Goal: Task Accomplishment & Management: Use online tool/utility

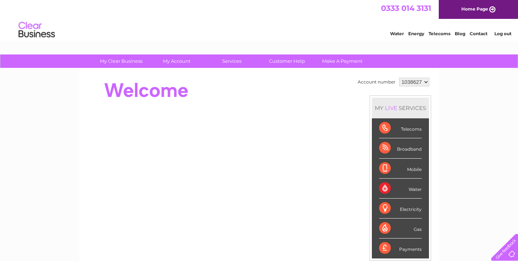
select select "1129644"
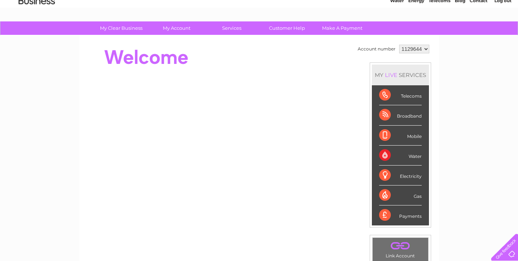
scroll to position [72, 0]
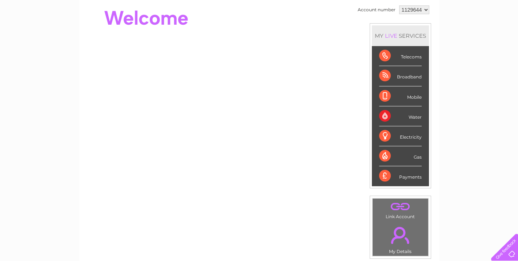
click at [417, 158] on div "Gas" at bounding box center [400, 156] width 43 height 20
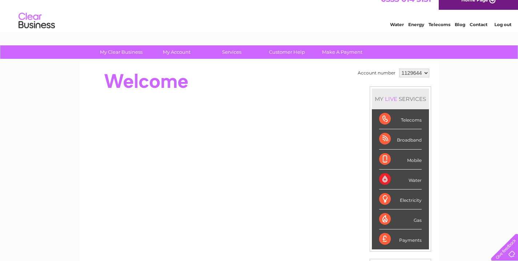
scroll to position [20, 0]
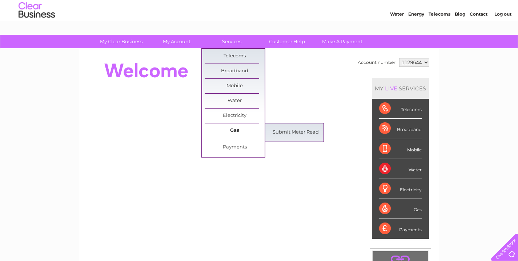
click at [233, 129] on link "Gas" at bounding box center [235, 131] width 60 height 15
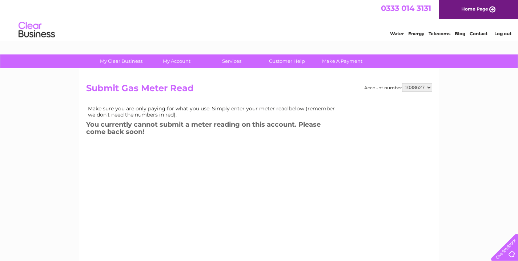
select select "1129644"
